Goal: Task Accomplishment & Management: Manage account settings

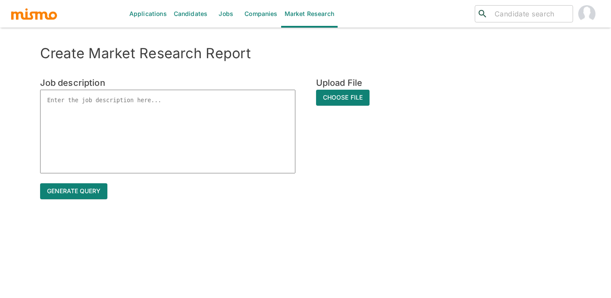
click at [184, 99] on textarea at bounding box center [167, 132] width 255 height 84
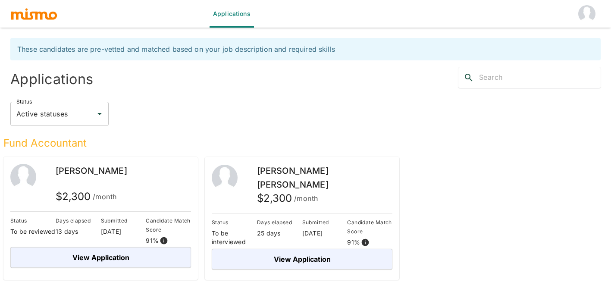
click at [587, 20] on img "account of current user" at bounding box center [586, 13] width 17 height 17
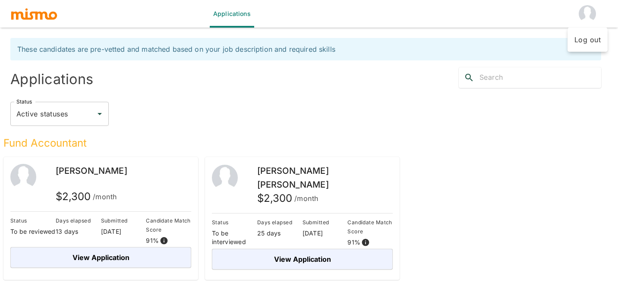
click at [586, 38] on li "Log out" at bounding box center [587, 39] width 40 height 17
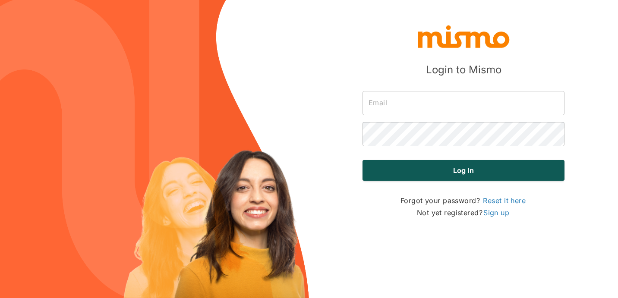
type input "[PERSON_NAME][EMAIL_ADDRESS][DOMAIN_NAME]"
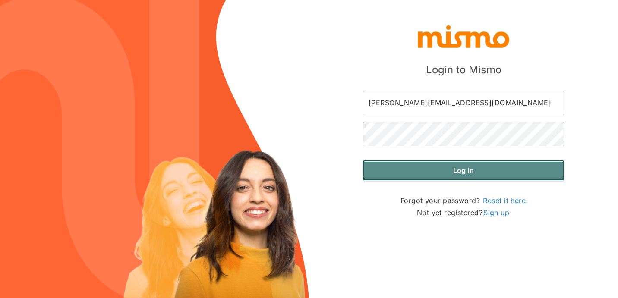
click at [480, 165] on button "Log in" at bounding box center [463, 170] width 202 height 21
